Goal: Task Accomplishment & Management: Manage account settings

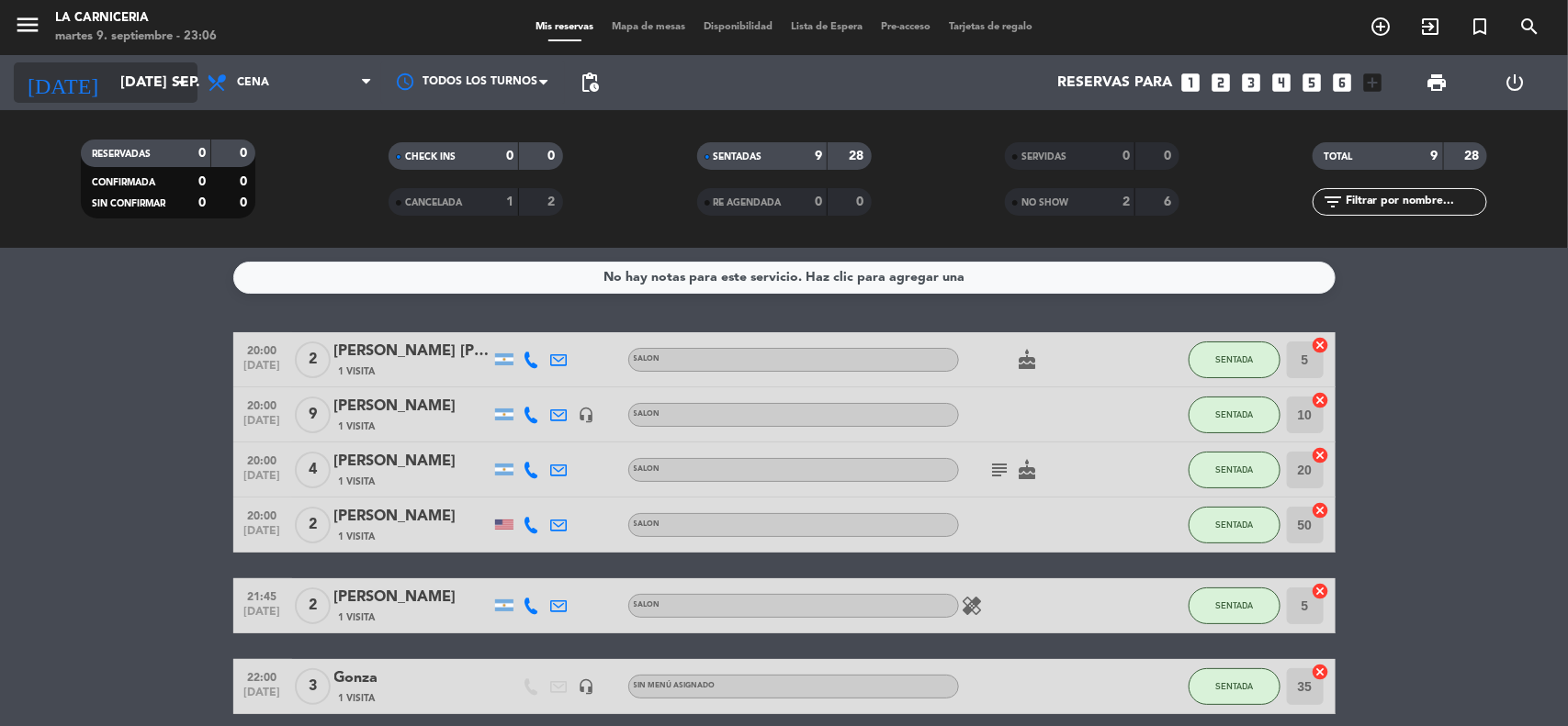
click at [134, 80] on input "[DATE] sep." at bounding box center [207, 83] width 193 height 36
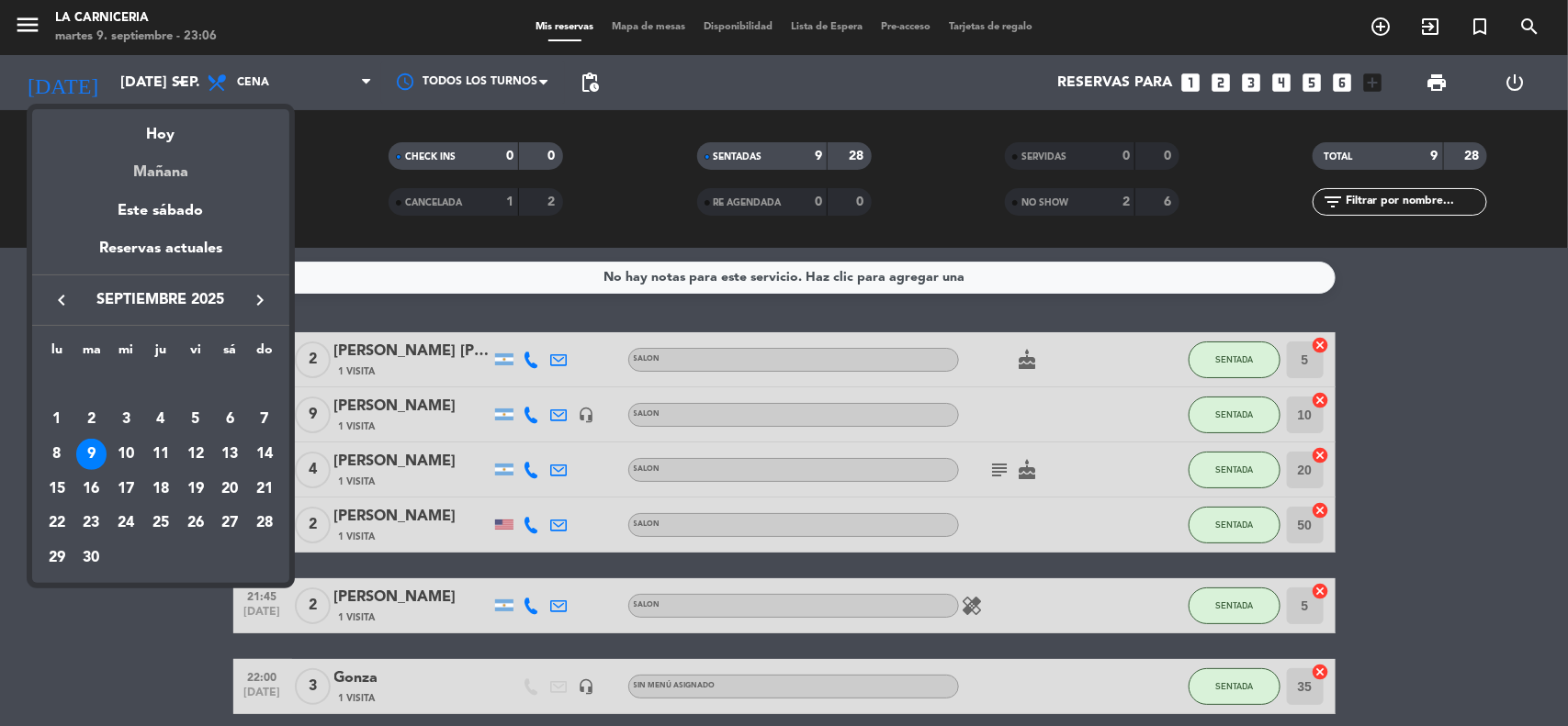
click at [153, 165] on div "Mañana" at bounding box center [160, 165] width 257 height 37
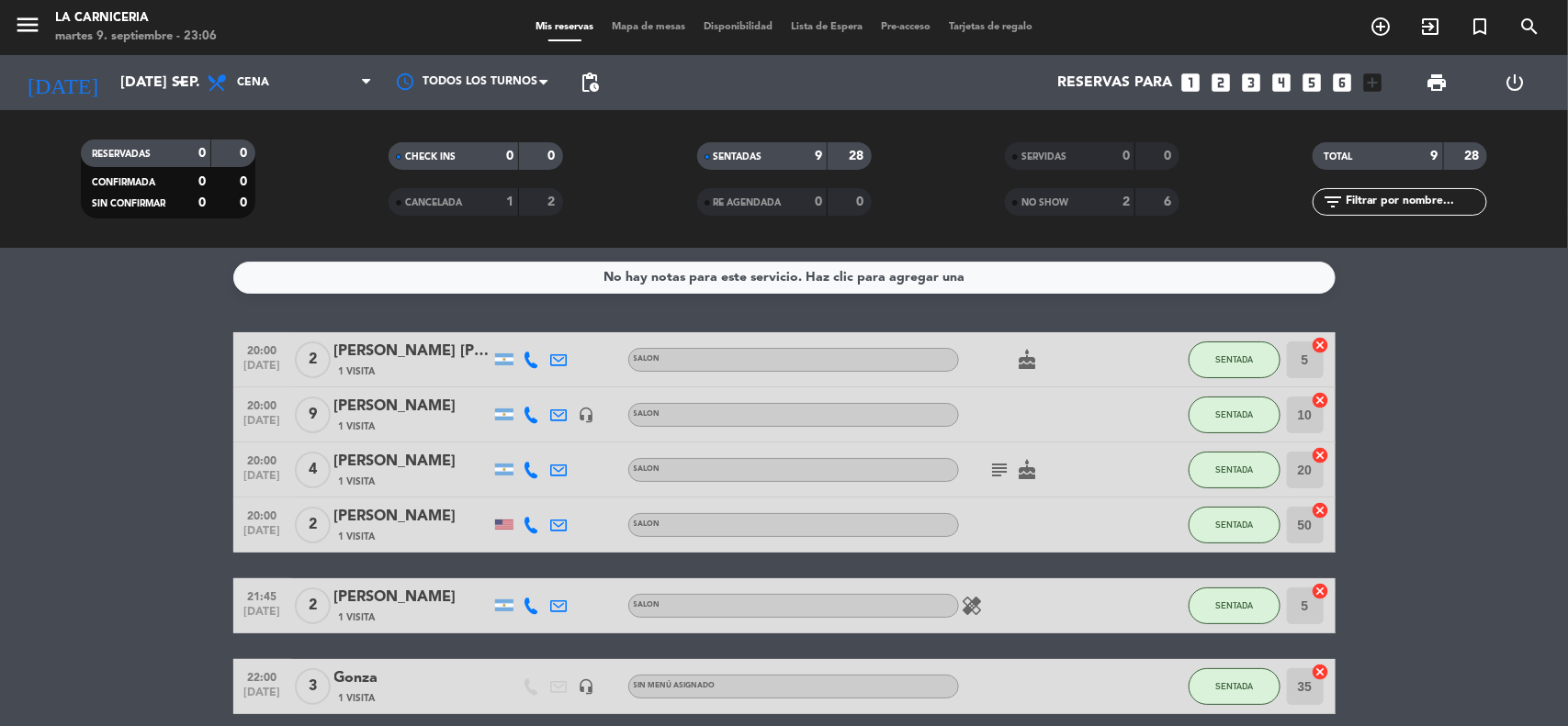
type input "mié. [DATE]"
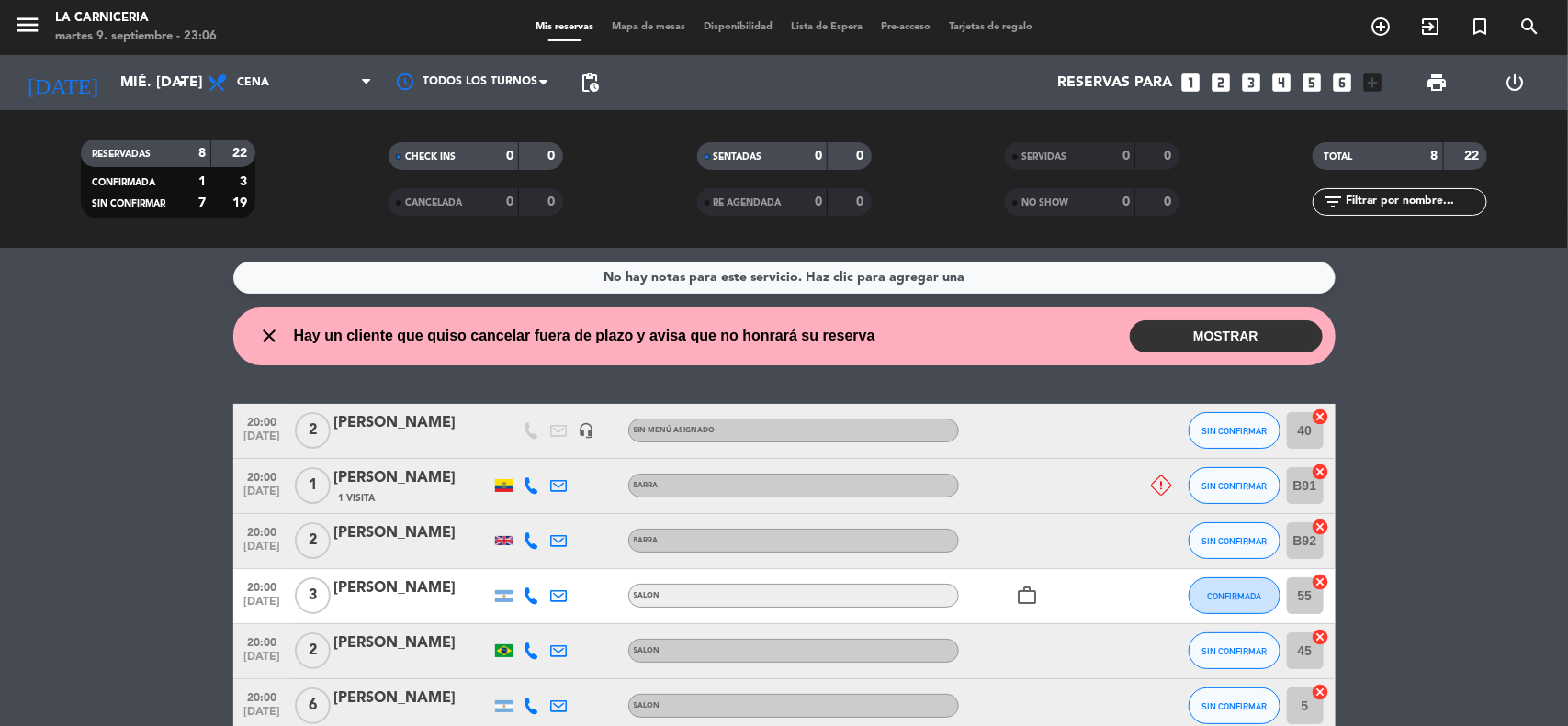
click at [1221, 332] on button "MOSTRAR" at bounding box center [1226, 336] width 192 height 32
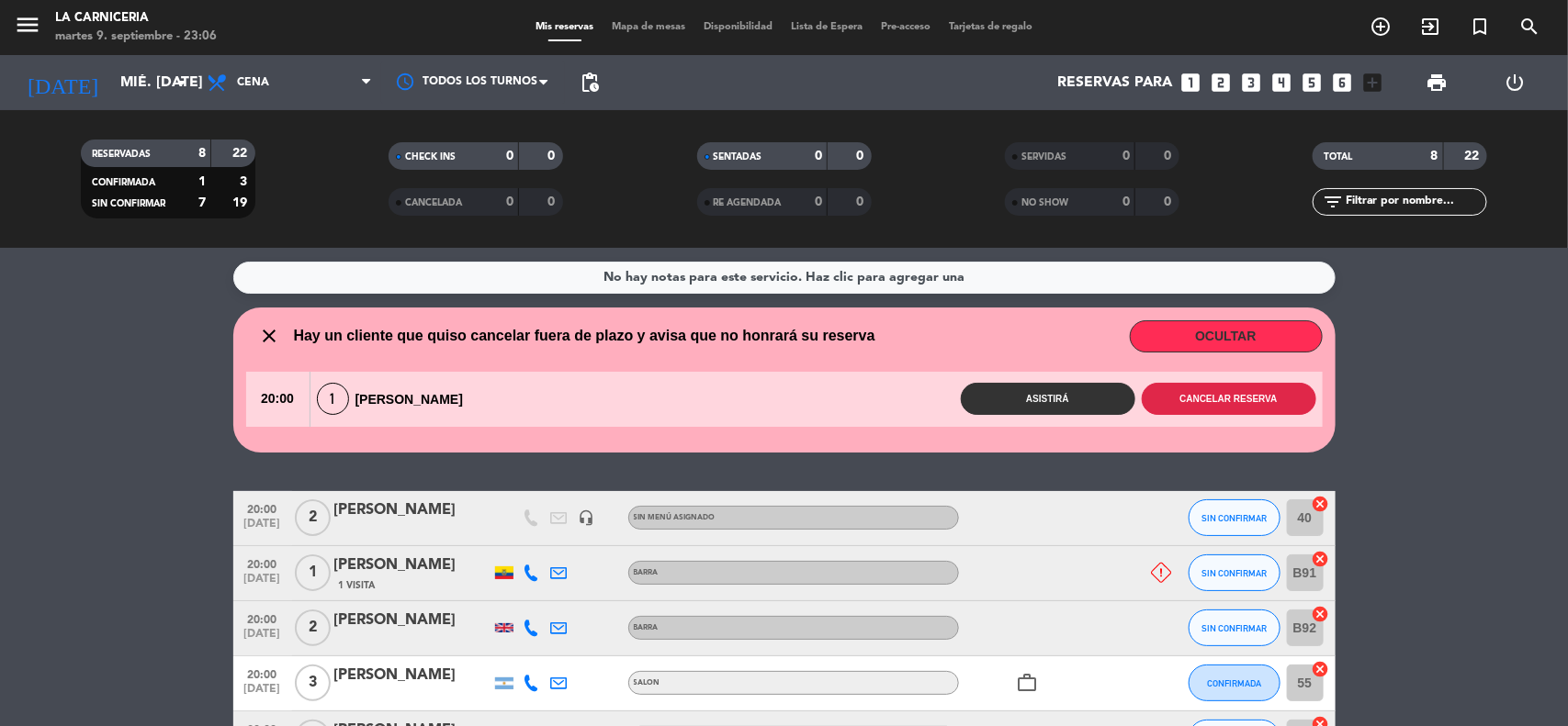
click at [1224, 395] on button "Cancelar reserva" at bounding box center [1229, 399] width 175 height 32
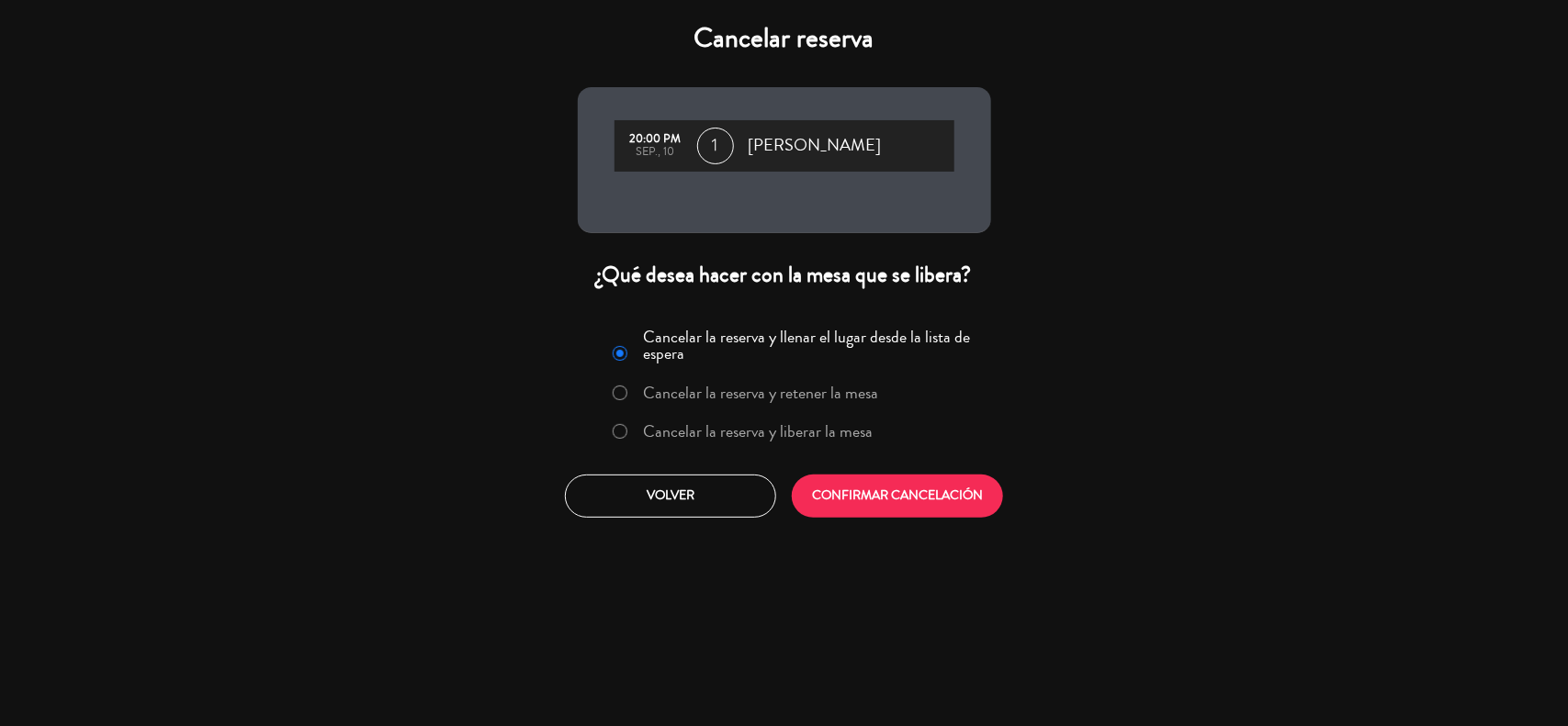
click at [785, 427] on label "Cancelar la reserva y liberar la mesa" at bounding box center [758, 432] width 230 height 17
click at [889, 487] on button "CONFIRMAR CANCELACIÓN" at bounding box center [897, 496] width 211 height 43
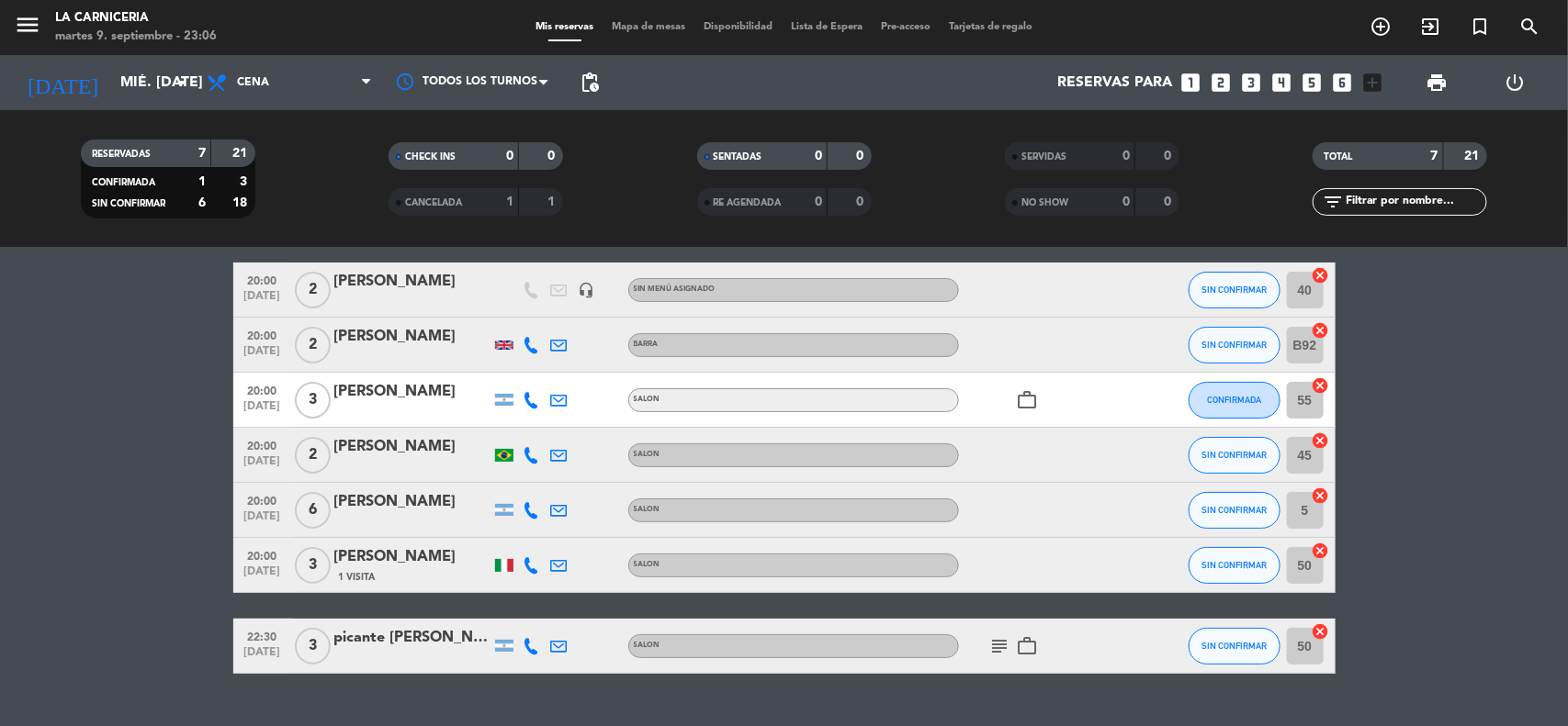
scroll to position [108, 0]
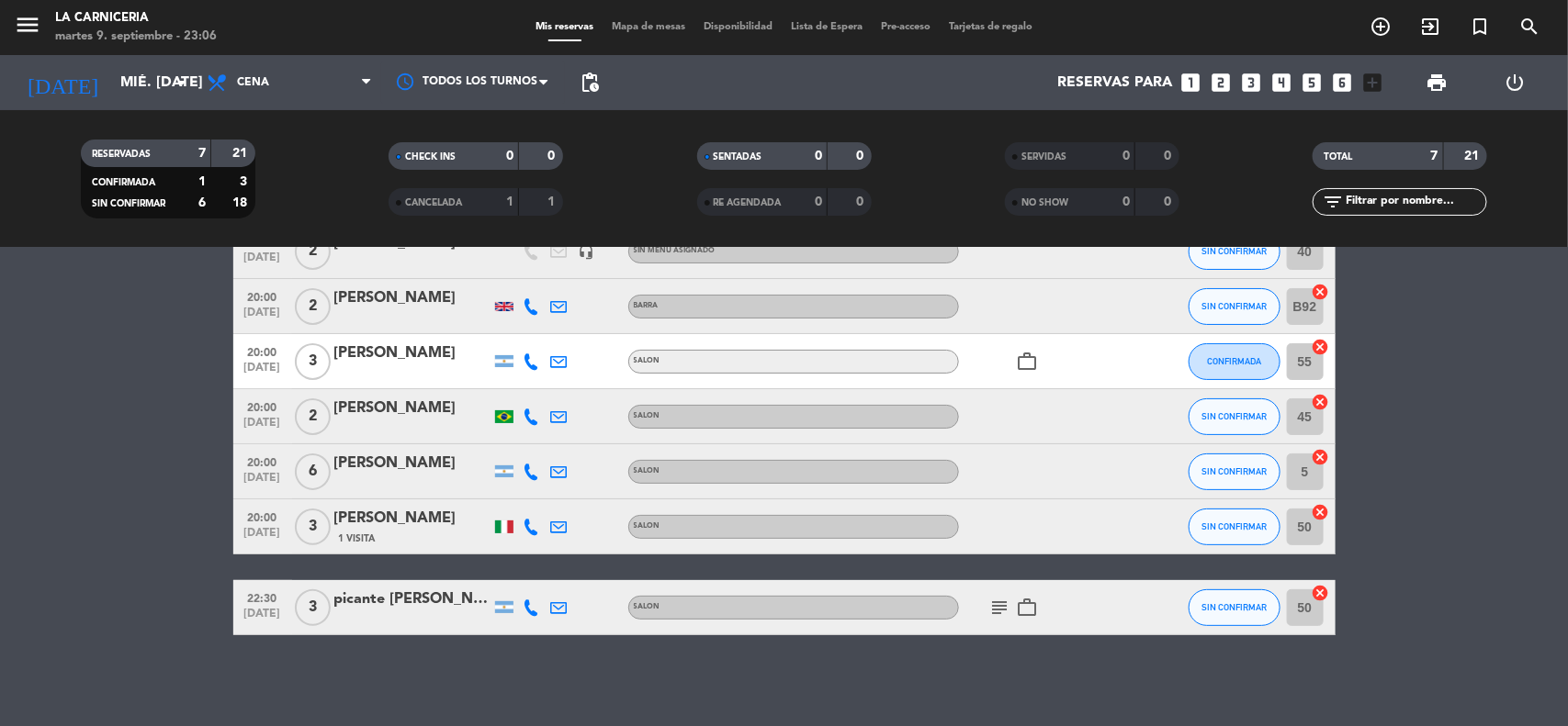
click at [1002, 605] on icon "subject" at bounding box center [1000, 608] width 22 height 22
click at [1004, 605] on icon "subject" at bounding box center [1000, 608] width 22 height 22
click at [1003, 605] on icon "subject" at bounding box center [1000, 608] width 22 height 22
click at [997, 606] on icon "subject" at bounding box center [1000, 608] width 22 height 22
click at [1215, 82] on icon "looks_two" at bounding box center [1221, 83] width 24 height 24
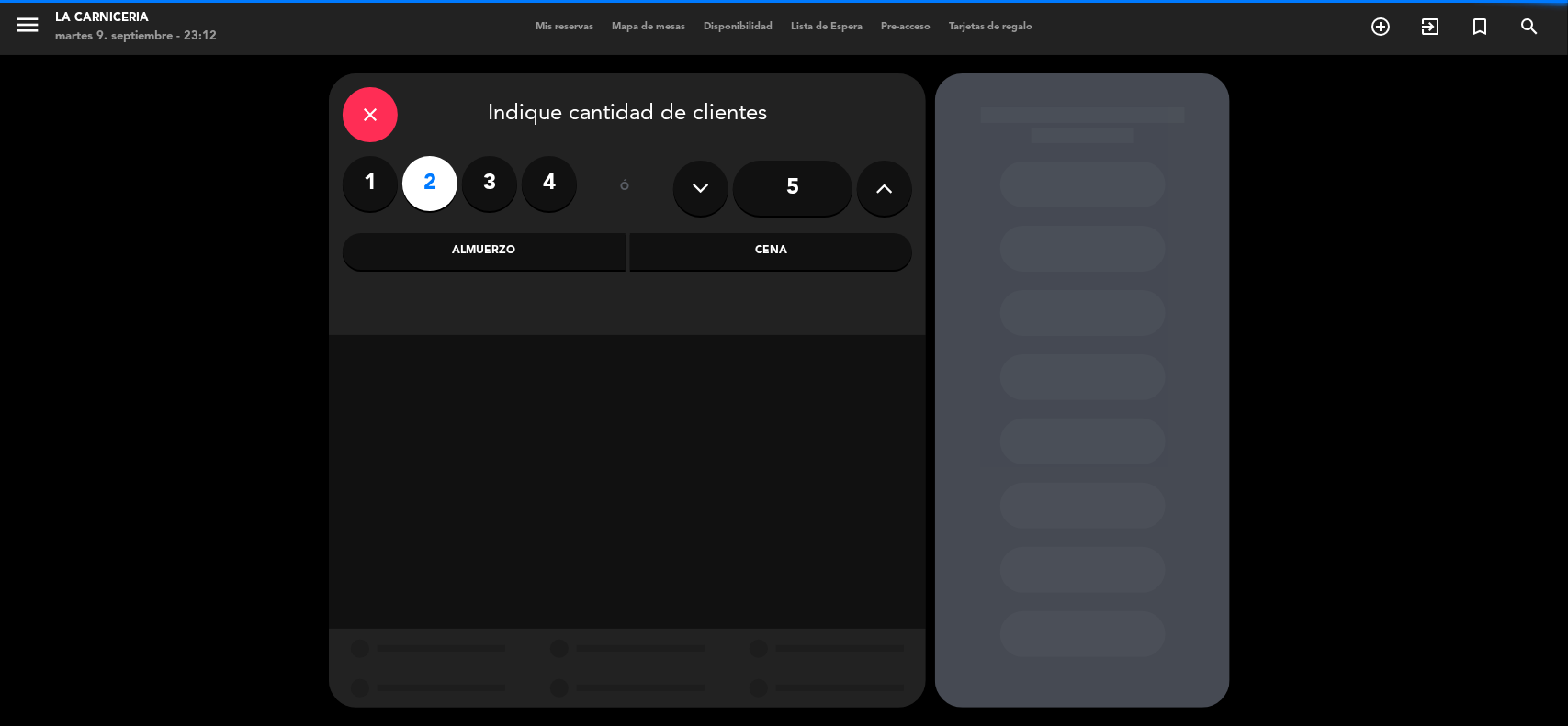
click at [734, 249] on div "Cena" at bounding box center [771, 251] width 283 height 36
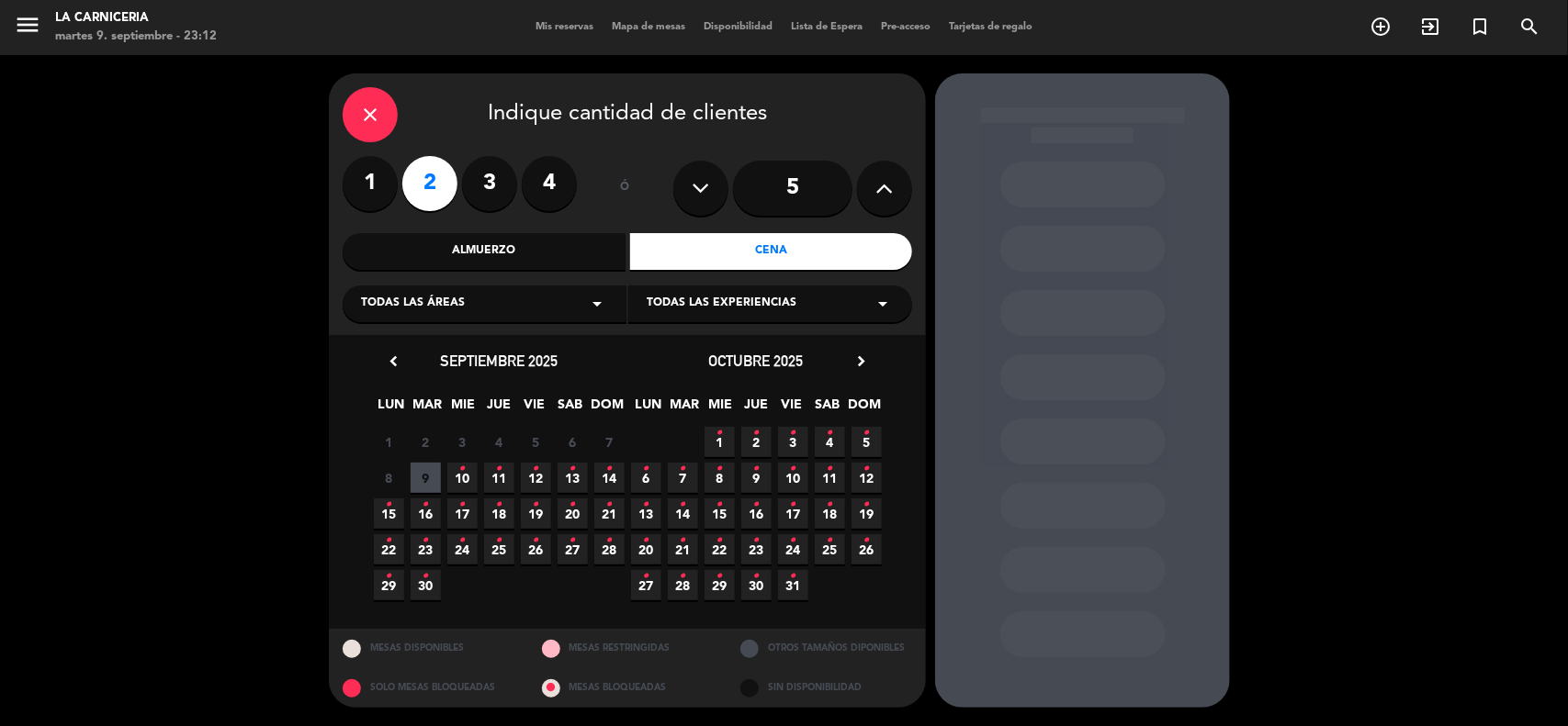
click at [456, 470] on span "10 •" at bounding box center [463, 477] width 30 height 30
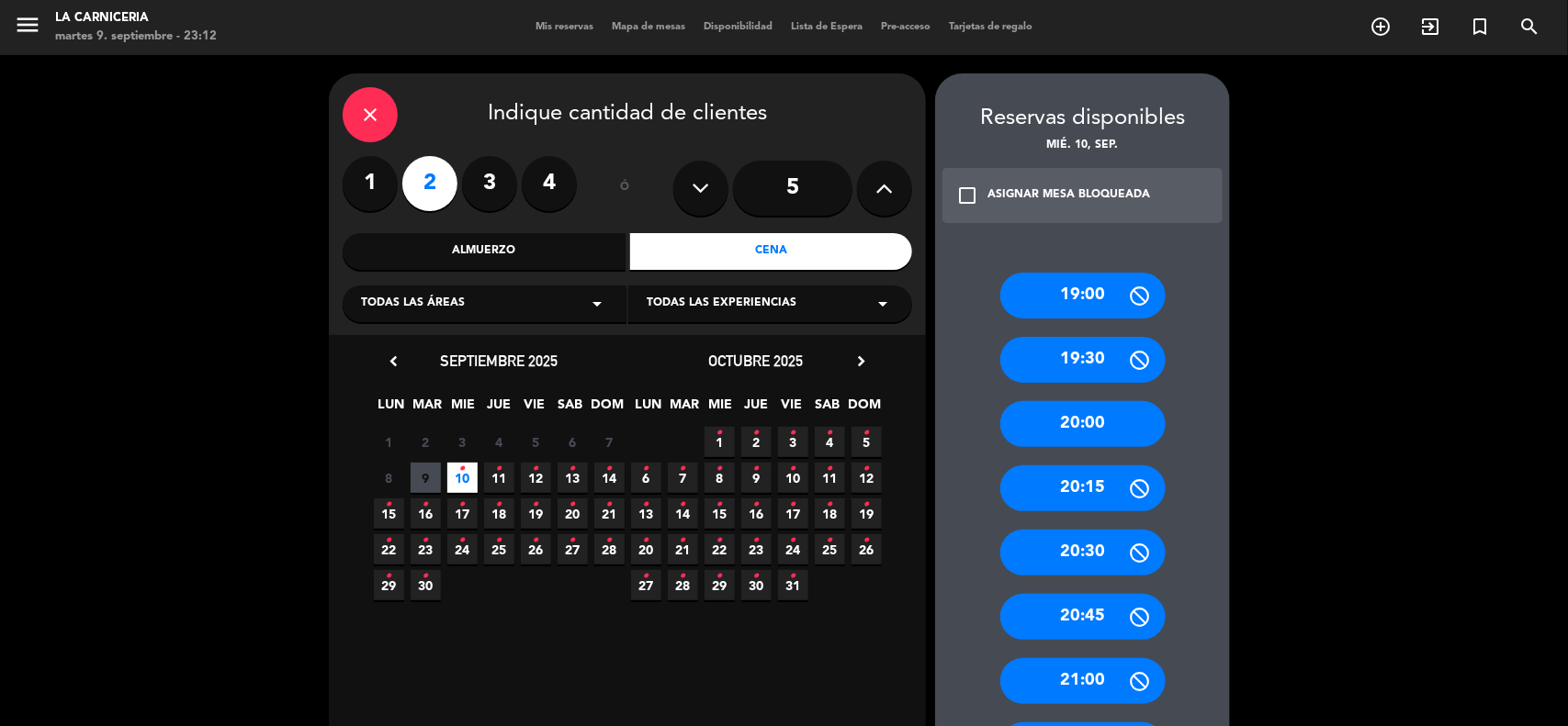
click at [1066, 406] on div "20:00" at bounding box center [1082, 423] width 165 height 46
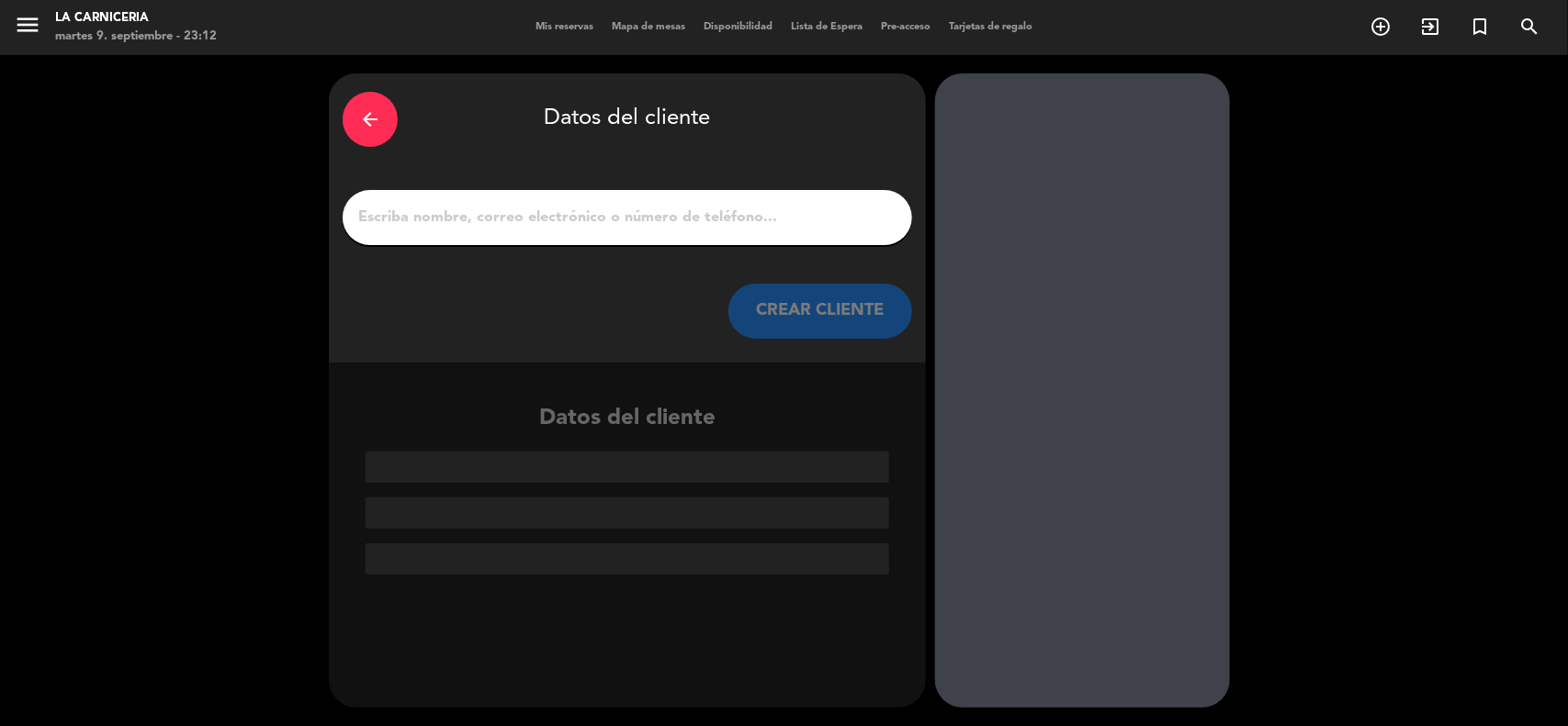
click at [673, 212] on input "1" at bounding box center [627, 218] width 542 height 26
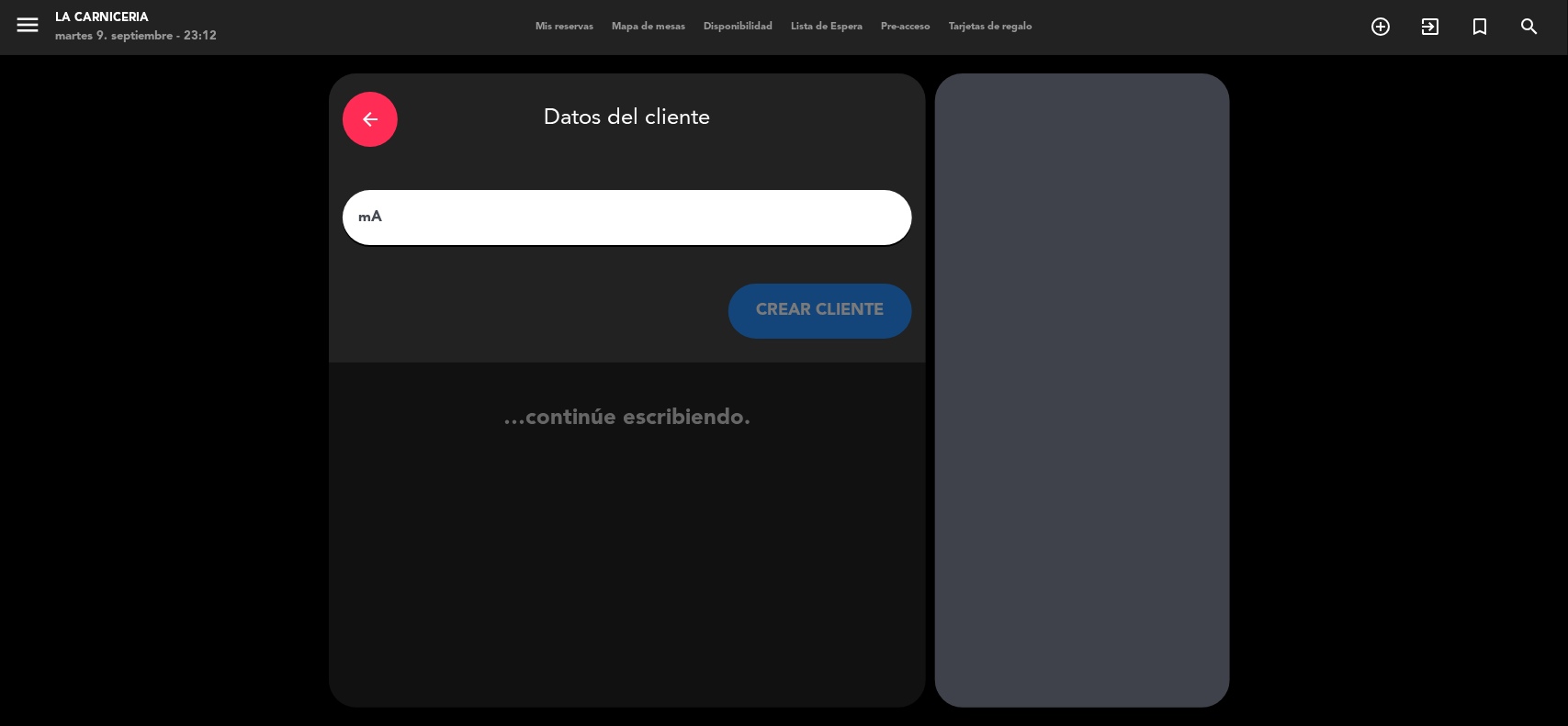
type input "m"
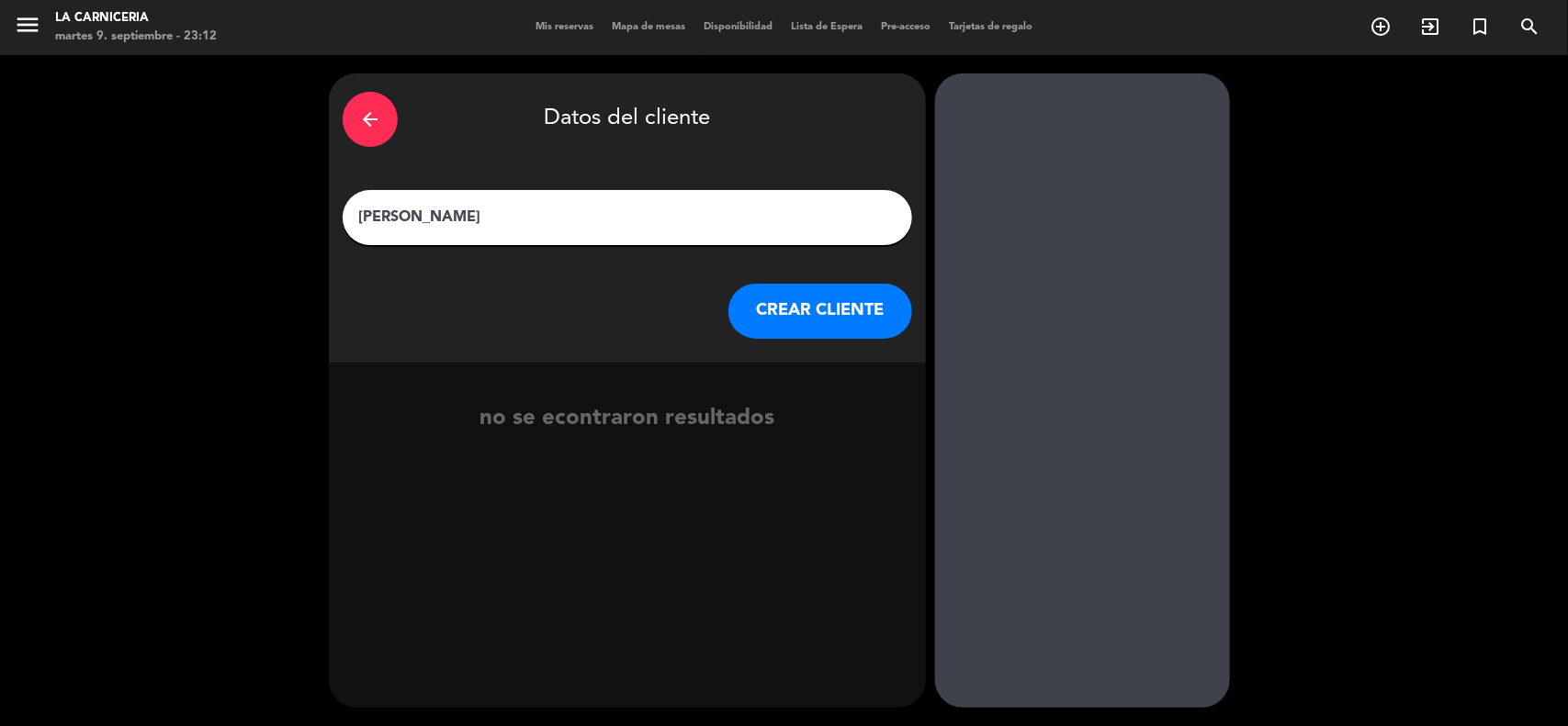
type input "[PERSON_NAME]"
click at [826, 317] on button "CREAR CLIENTE" at bounding box center [820, 311] width 184 height 55
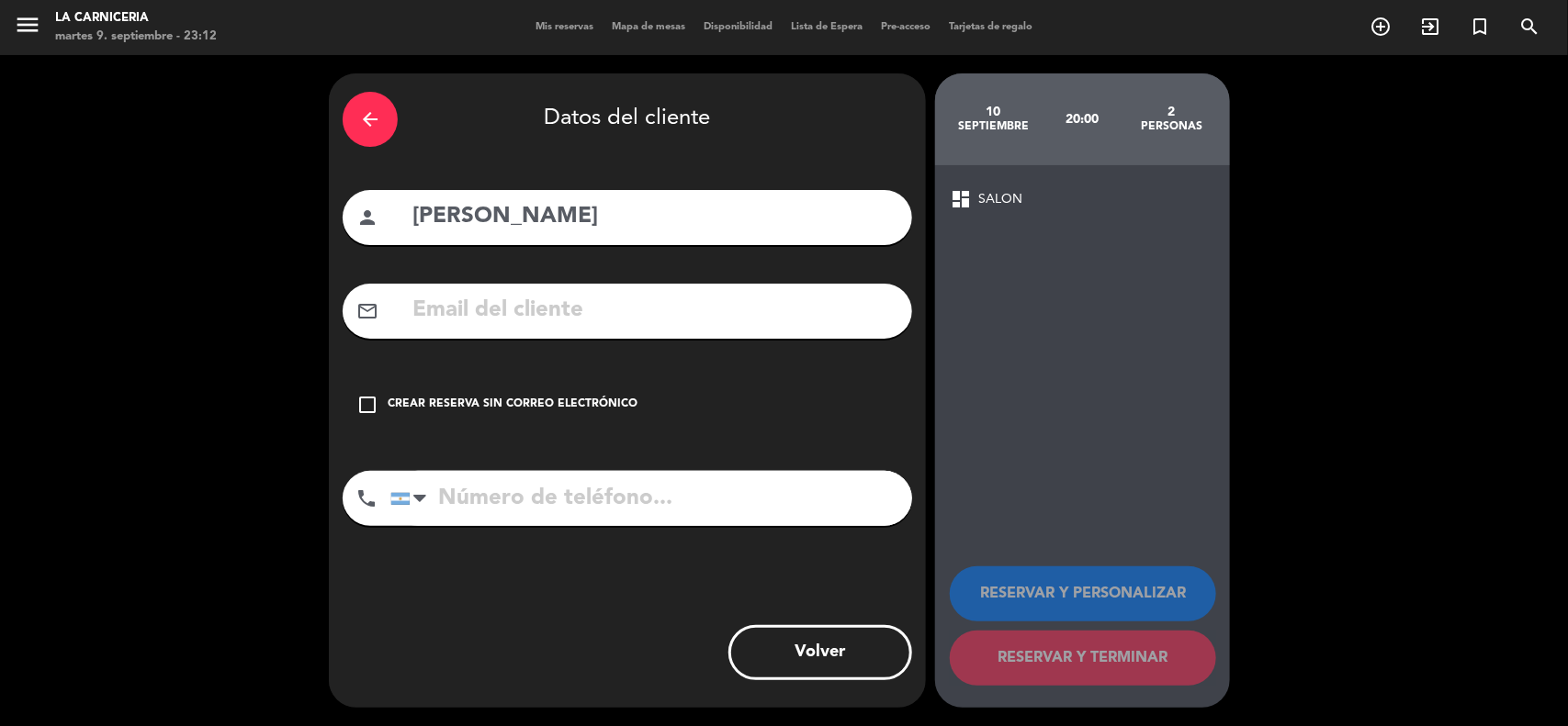
click at [559, 397] on div "Crear reserva sin correo electrónico" at bounding box center [512, 406] width 249 height 19
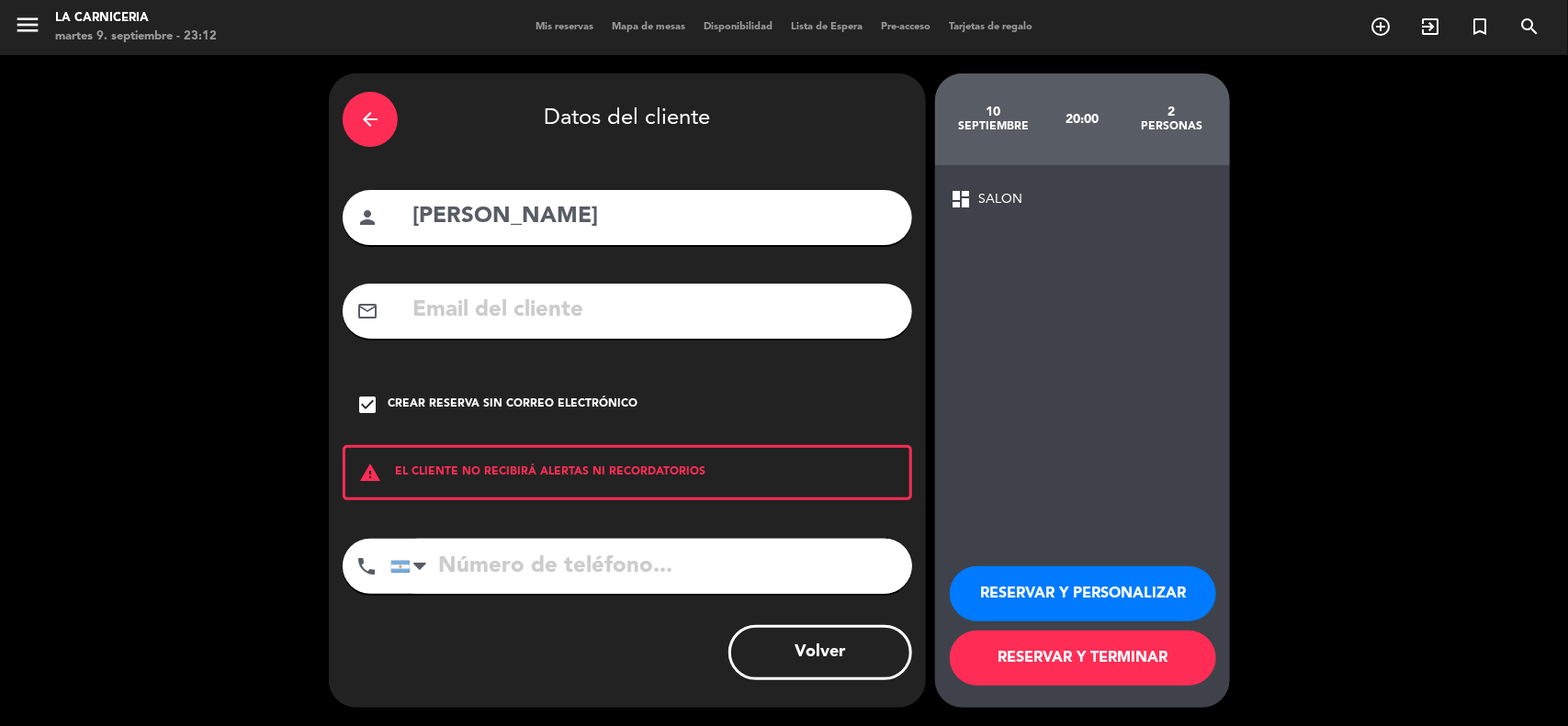
click at [496, 572] on input "tel" at bounding box center [651, 566] width 521 height 55
type input "[PHONE_NUMBER]"
click at [1025, 657] on button "RESERVAR Y TERMINAR" at bounding box center [1082, 658] width 266 height 55
